Goal: Transaction & Acquisition: Download file/media

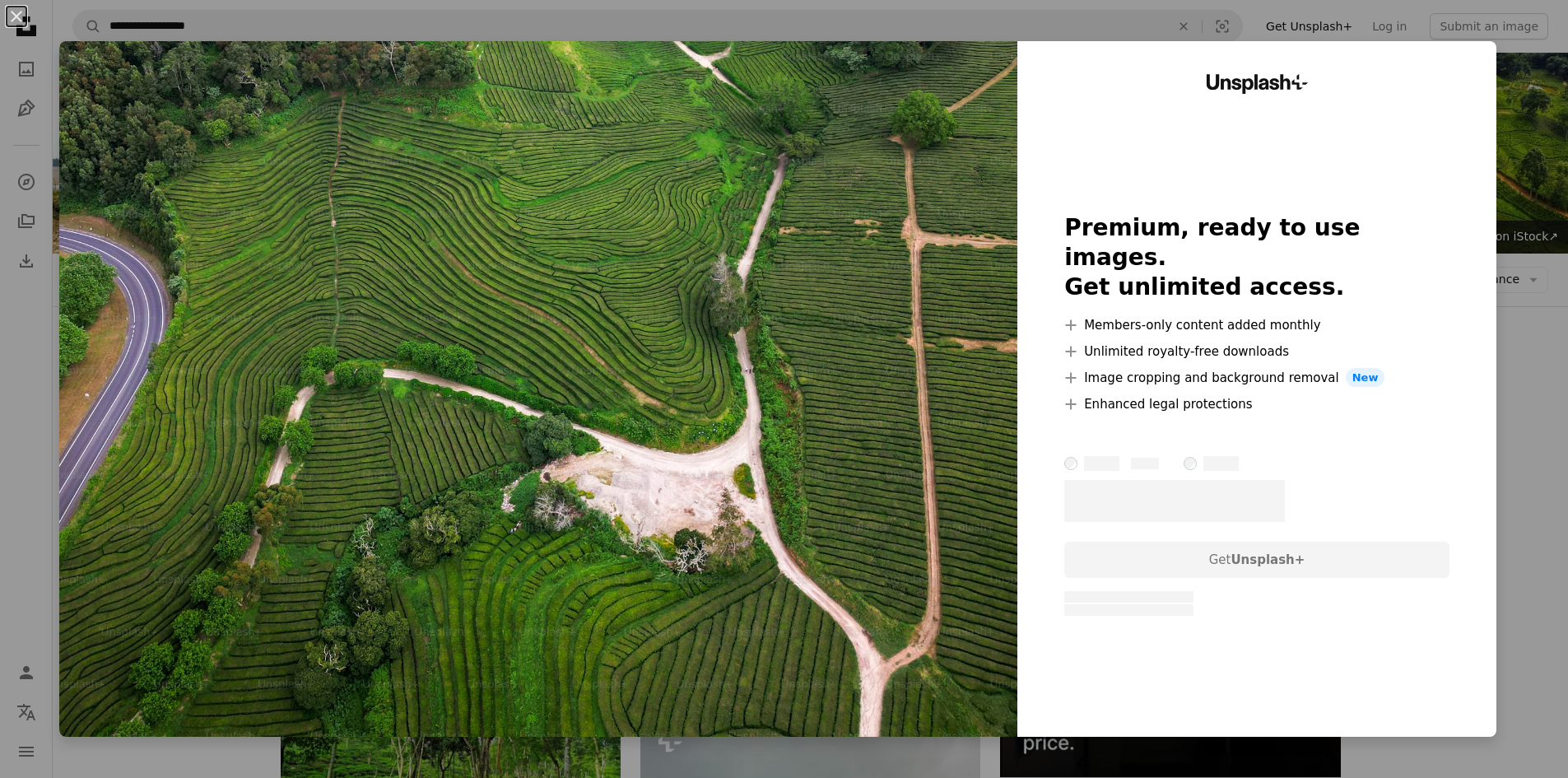
scroll to position [406, 0]
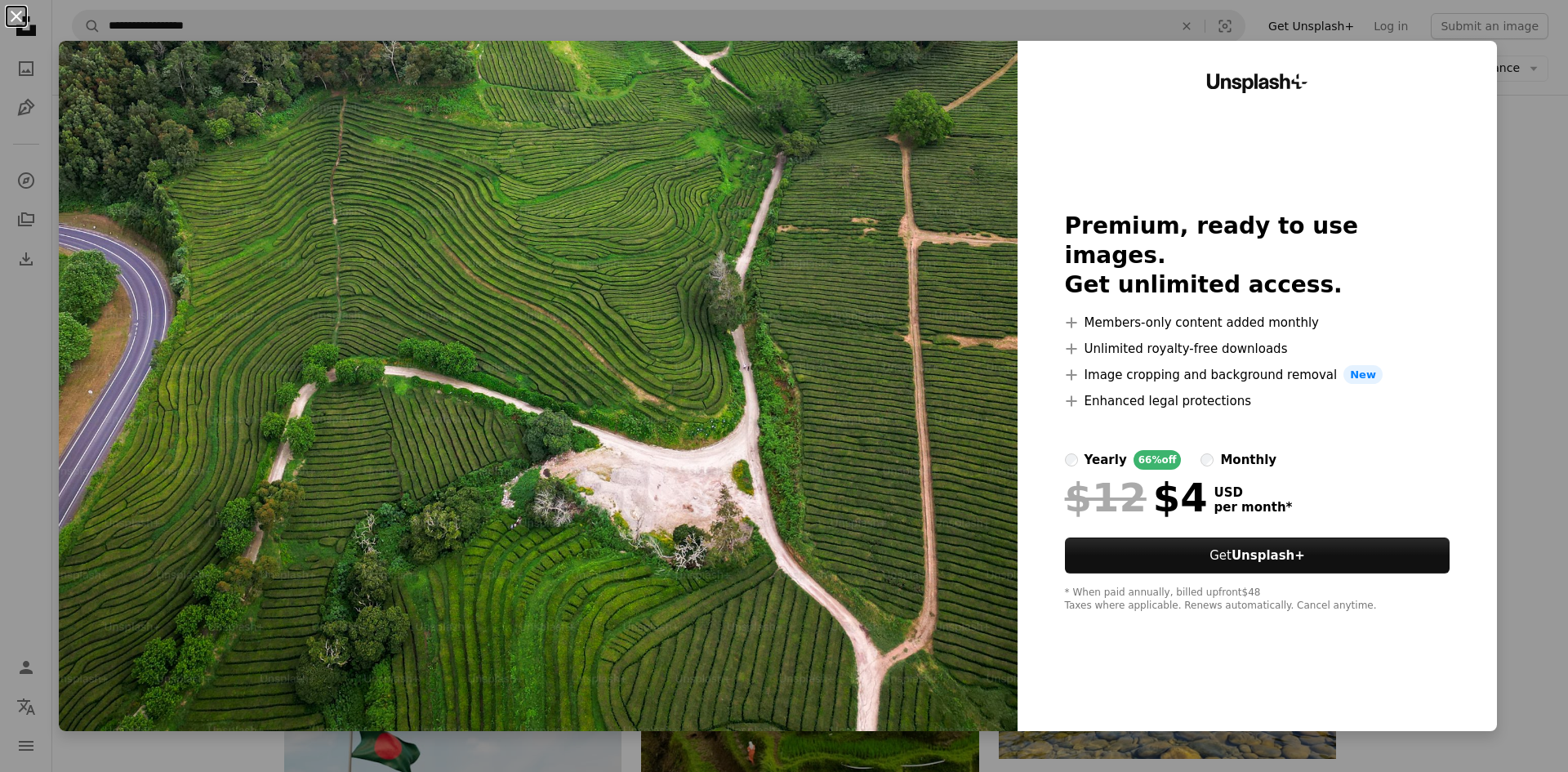
click at [13, 24] on button "An X shape" at bounding box center [16, 16] width 20 height 20
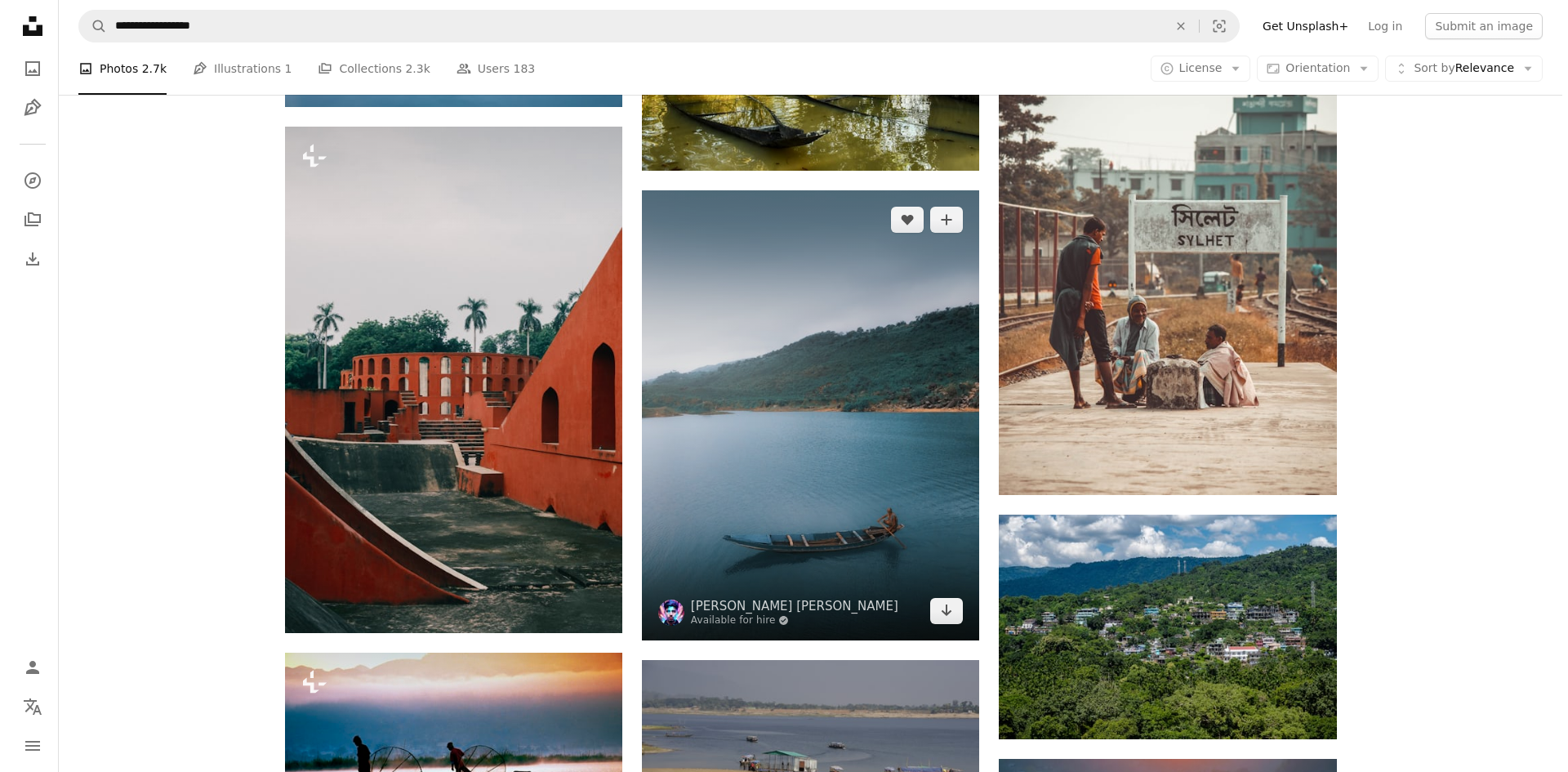
scroll to position [1384, 0]
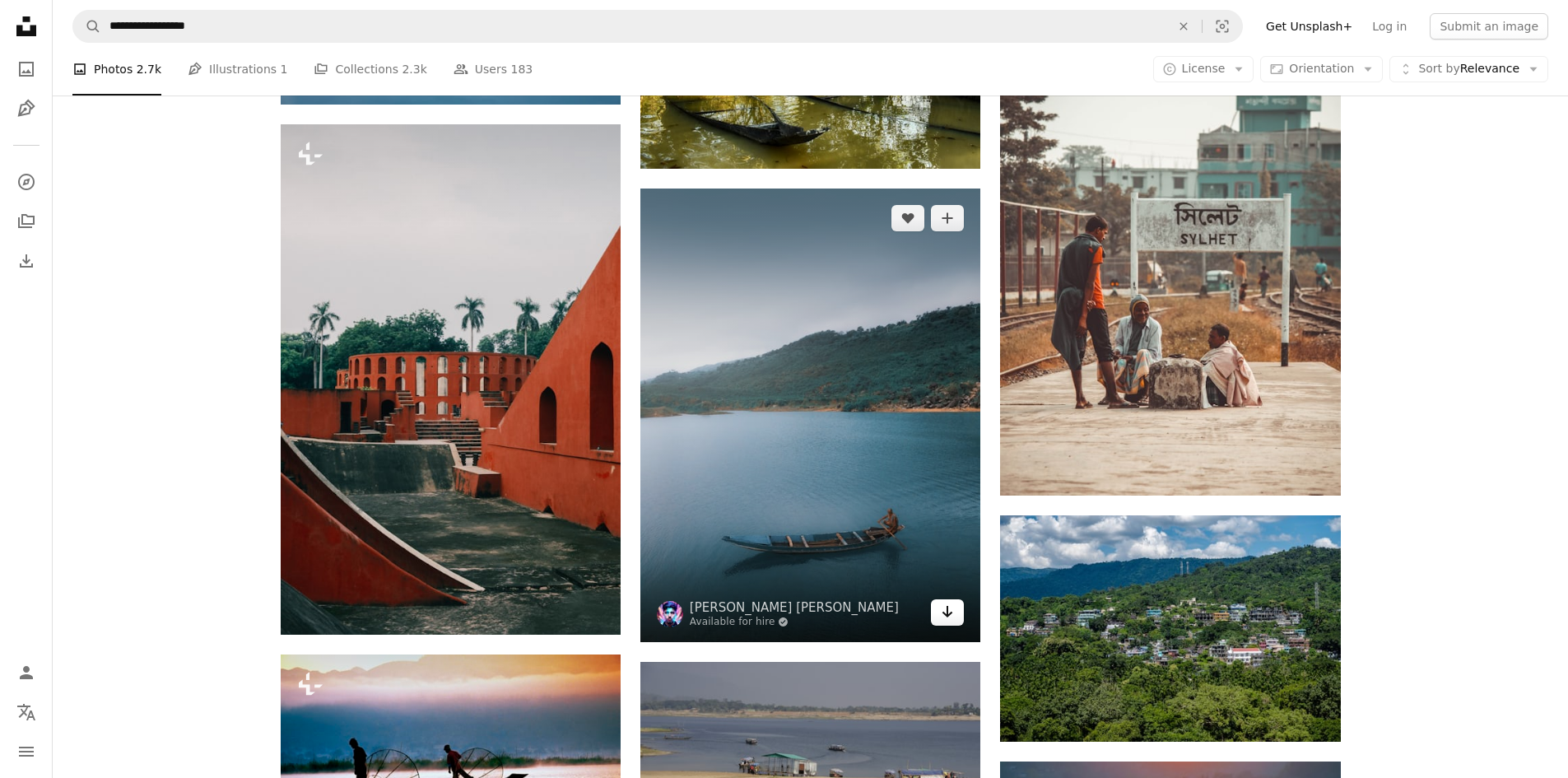
click at [943, 616] on icon "Arrow pointing down" at bounding box center [947, 612] width 13 height 20
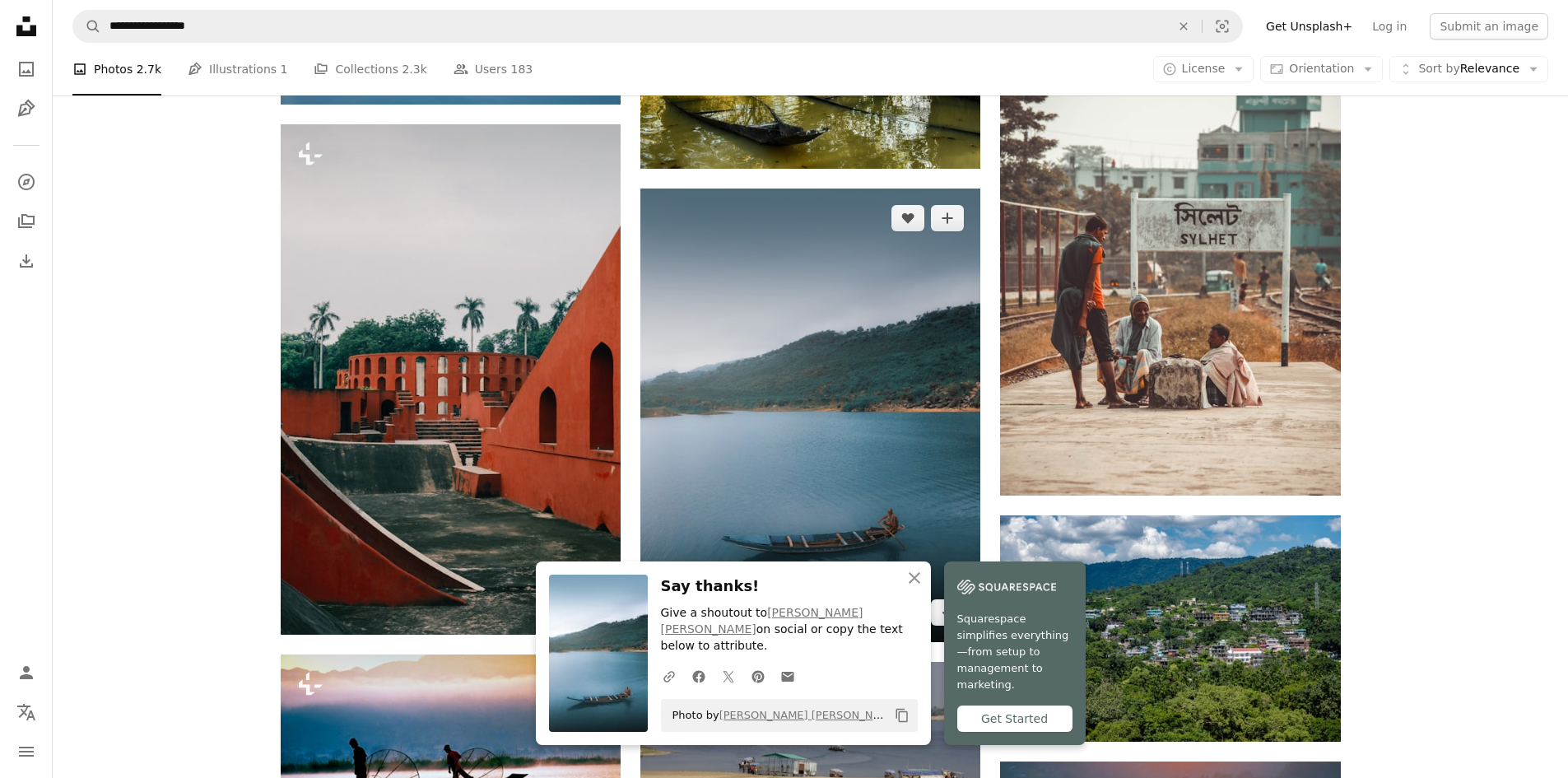
click at [911, 575] on img at bounding box center [810, 415] width 340 height 454
